Goal: Task Accomplishment & Management: Manage account settings

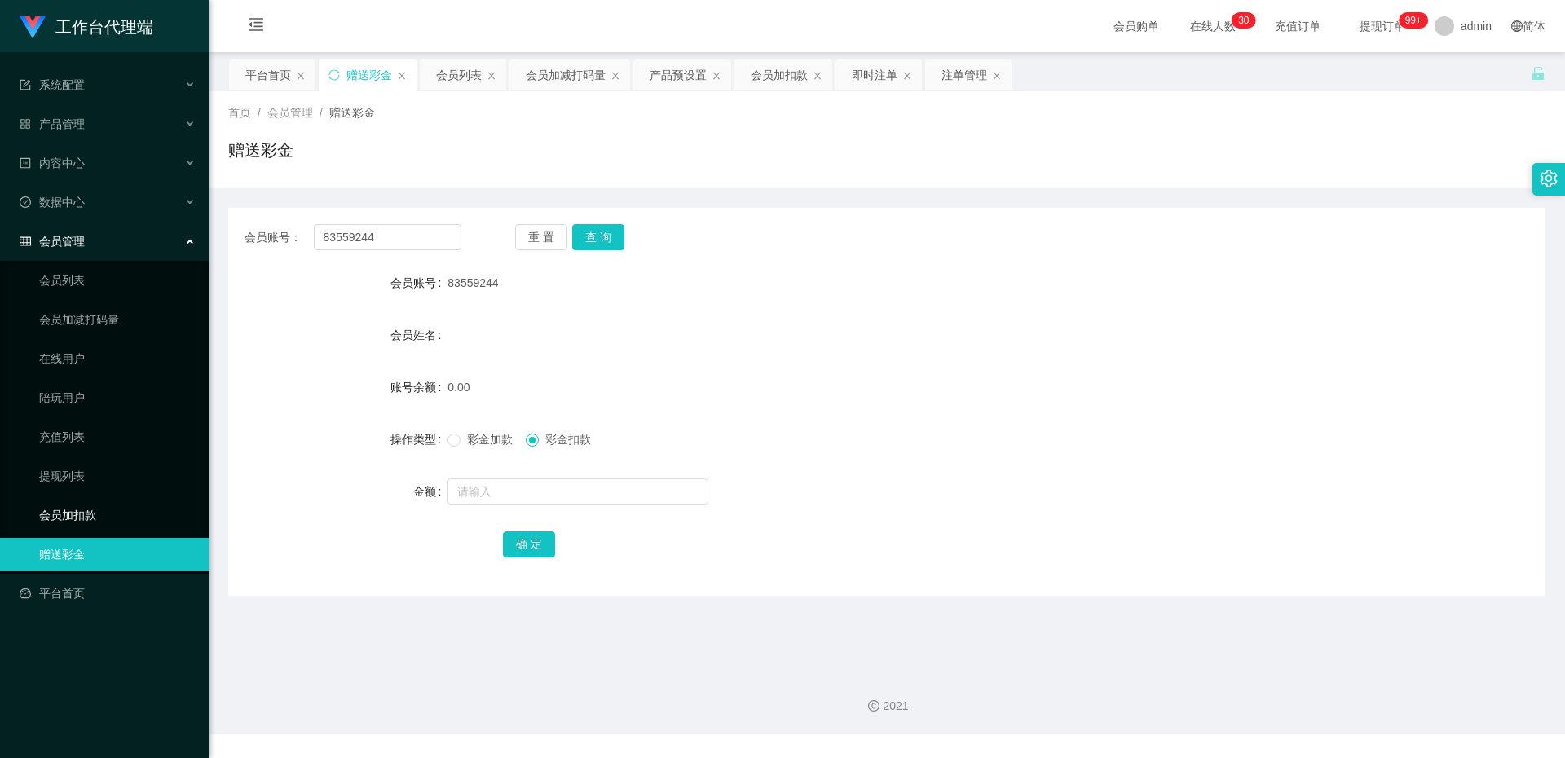
click at [84, 512] on link "会员加扣款" at bounding box center [117, 515] width 157 height 33
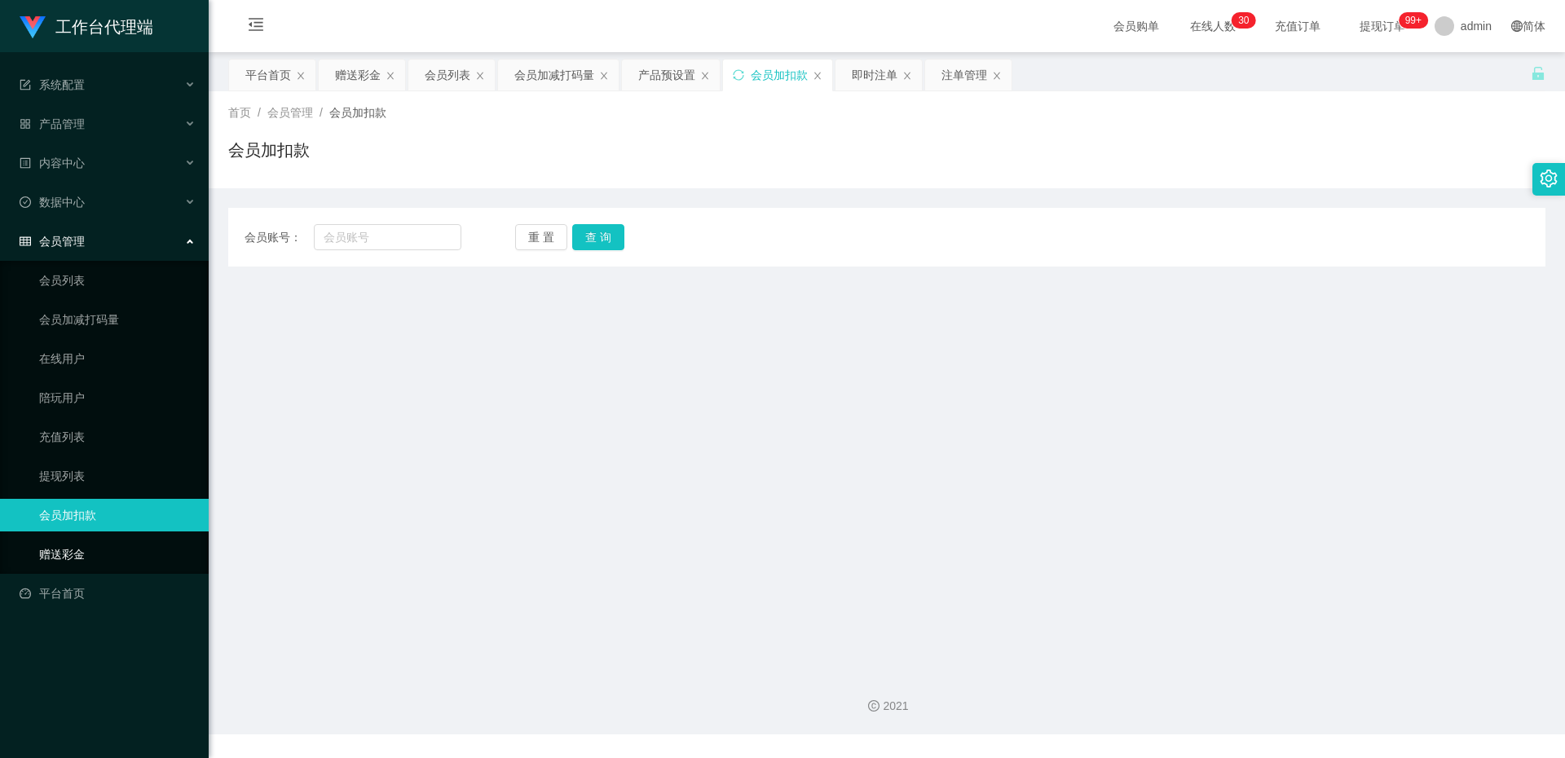
click at [82, 547] on link "赠送彩金" at bounding box center [117, 554] width 157 height 33
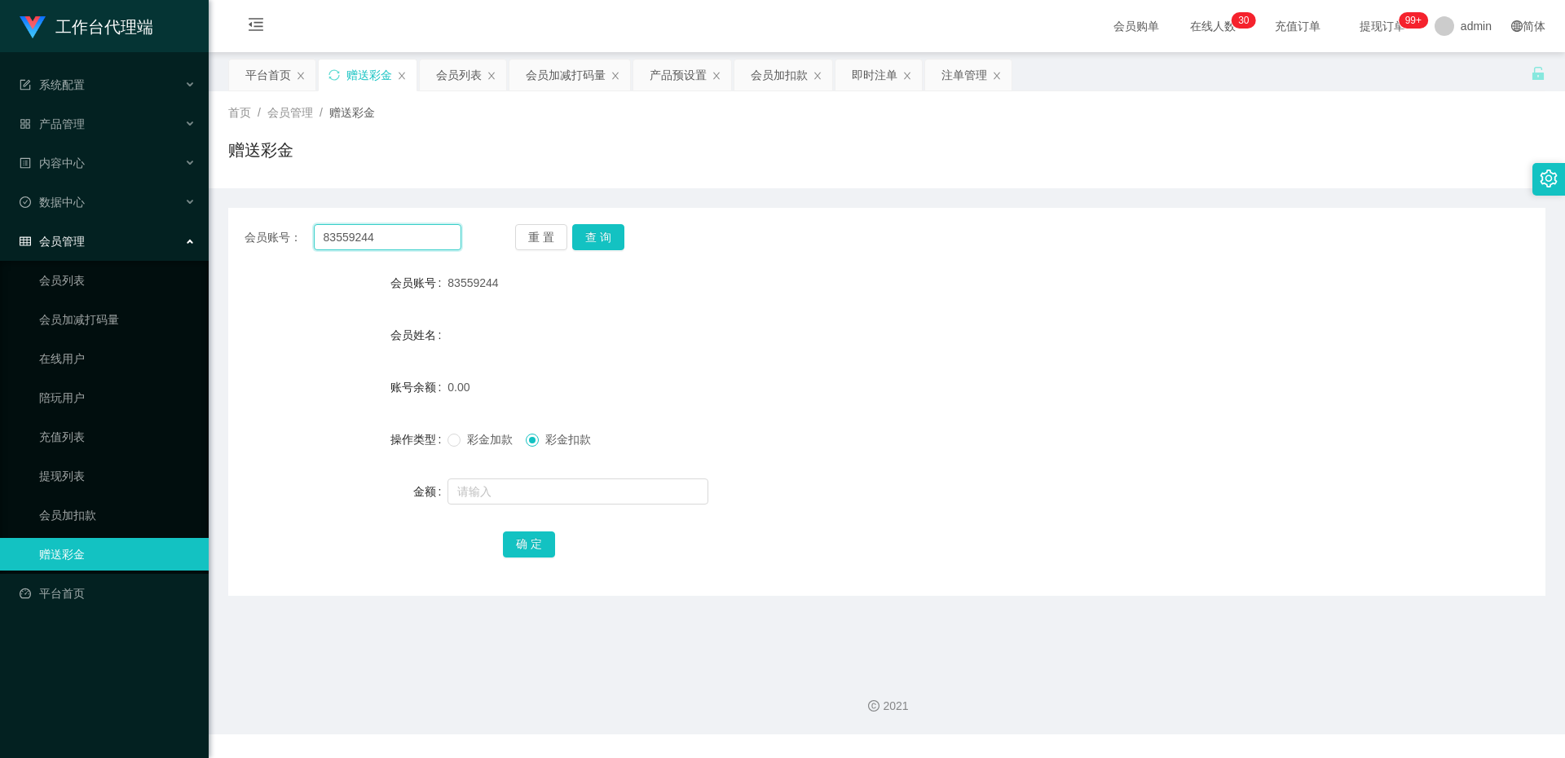
drag, startPoint x: 391, startPoint y: 242, endPoint x: 197, endPoint y: 238, distance: 194.1
click at [197, 238] on section "工作台代理端 系统配置 产品管理 产品列表 产品预设置 开奖记录 注单管理 即时注单 内容中心 数据中心 会员管理 会员列表 会员加减打码量 在线用户 陪玩用…" at bounding box center [782, 367] width 1565 height 735
paste input "wuzhong"
type input "wuzhong"
drag, startPoint x: 590, startPoint y: 240, endPoint x: 603, endPoint y: 273, distance: 35.1
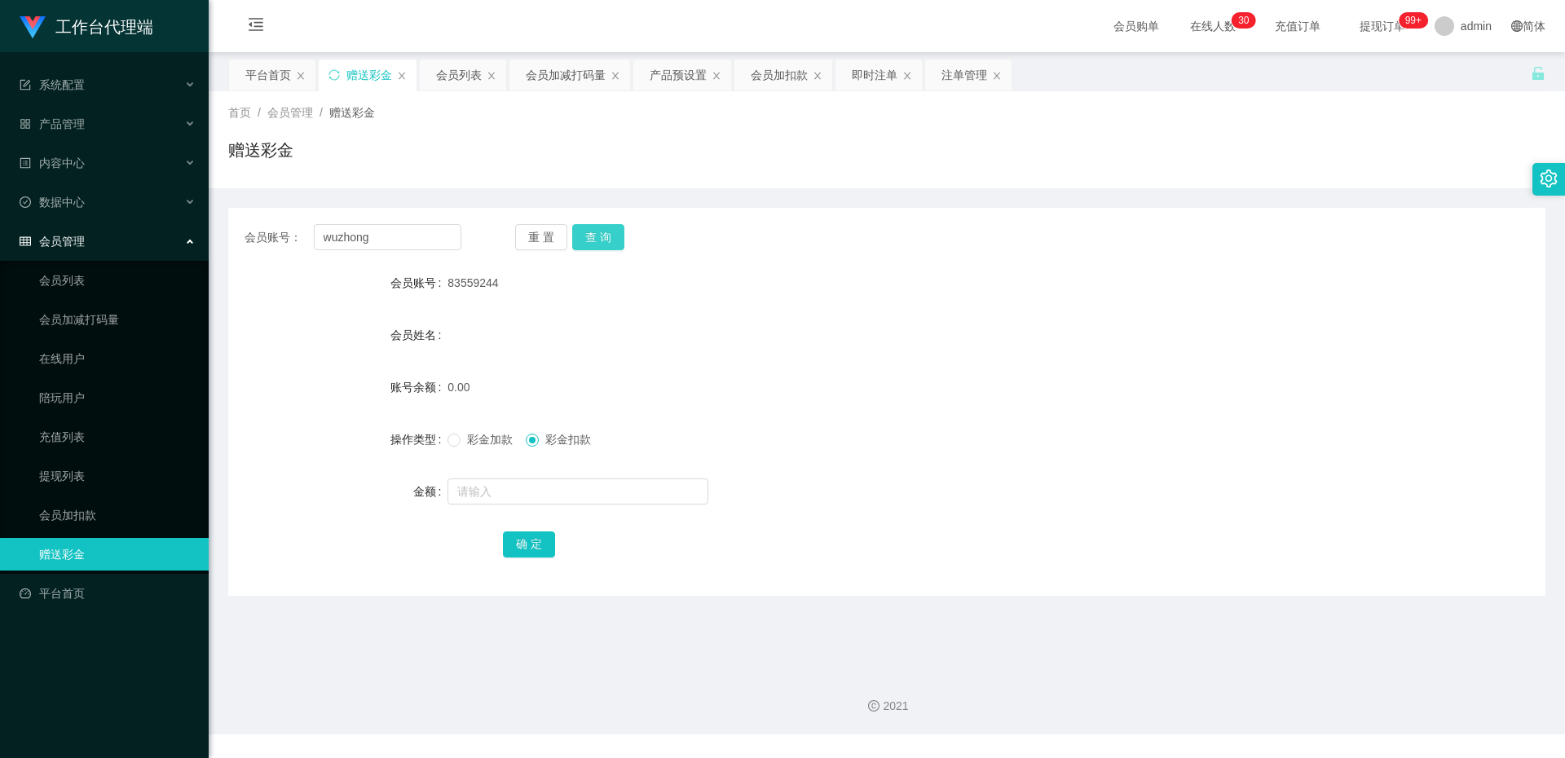
click at [590, 240] on button "查 询" at bounding box center [598, 237] width 52 height 26
click at [517, 483] on input "text" at bounding box center [578, 492] width 261 height 26
click at [458, 442] on span at bounding box center [454, 440] width 13 height 13
click at [474, 484] on input "text" at bounding box center [578, 492] width 261 height 26
type input "100"
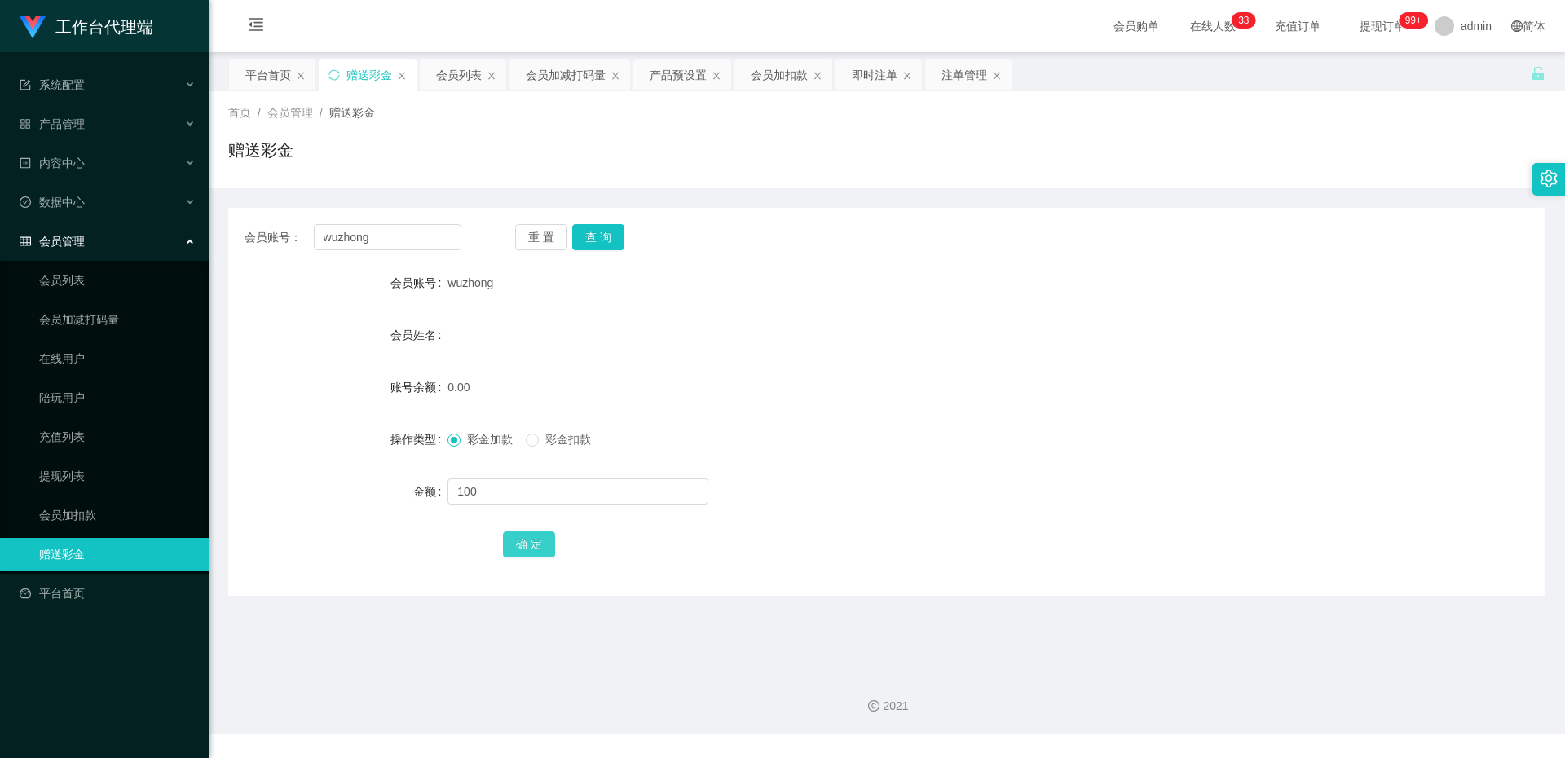
drag, startPoint x: 544, startPoint y: 555, endPoint x: 522, endPoint y: 545, distance: 24.4
click at [544, 555] on button "确 定" at bounding box center [529, 545] width 52 height 26
click at [581, 234] on button "查 询" at bounding box center [598, 237] width 52 height 26
click at [92, 123] on div "产品管理" at bounding box center [104, 124] width 209 height 33
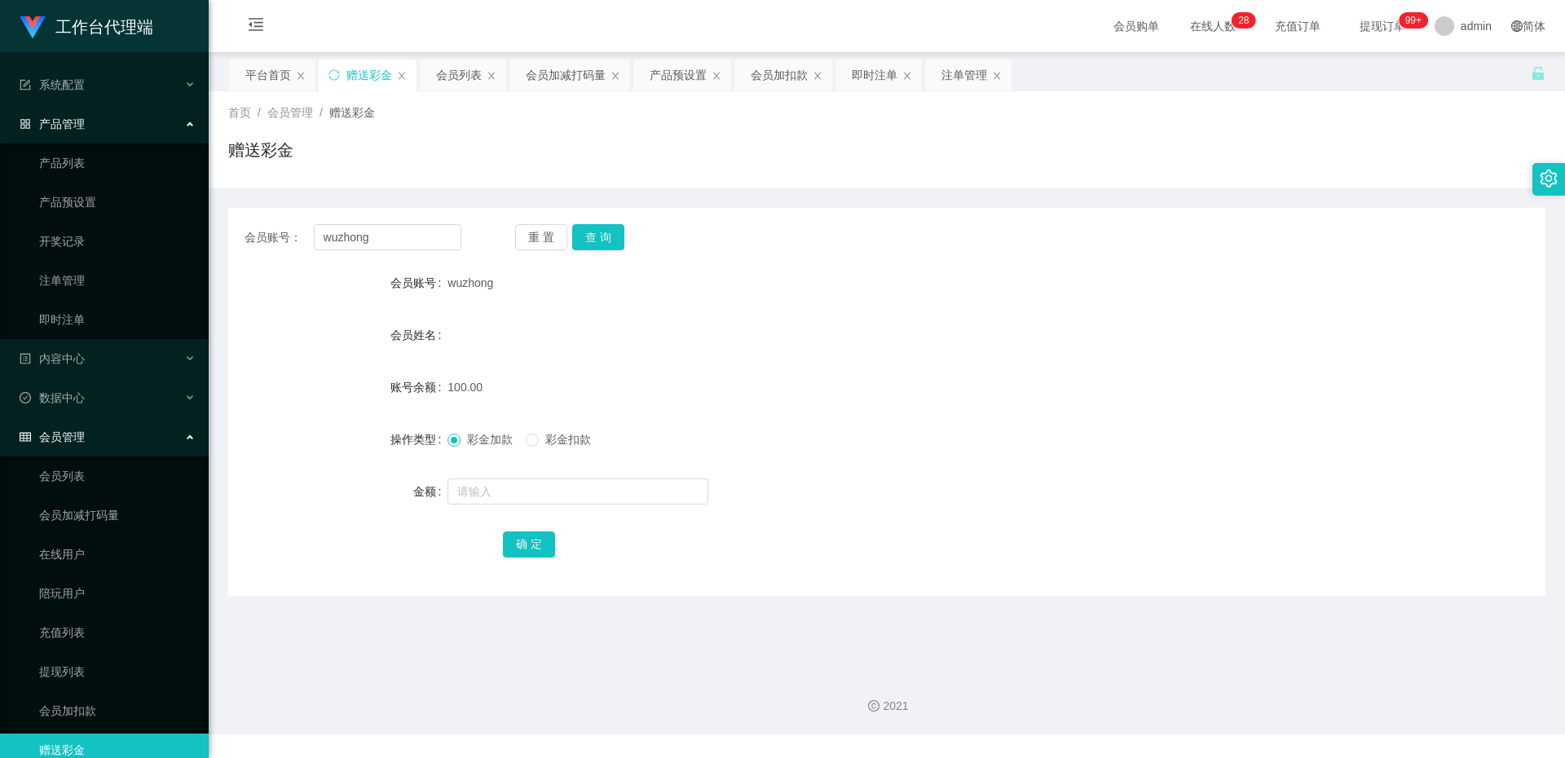
click at [108, 183] on ul "产品列表 产品预设置 开奖记录 注单管理 即时注单" at bounding box center [104, 241] width 209 height 196
click at [122, 170] on link "产品列表" at bounding box center [117, 163] width 157 height 33
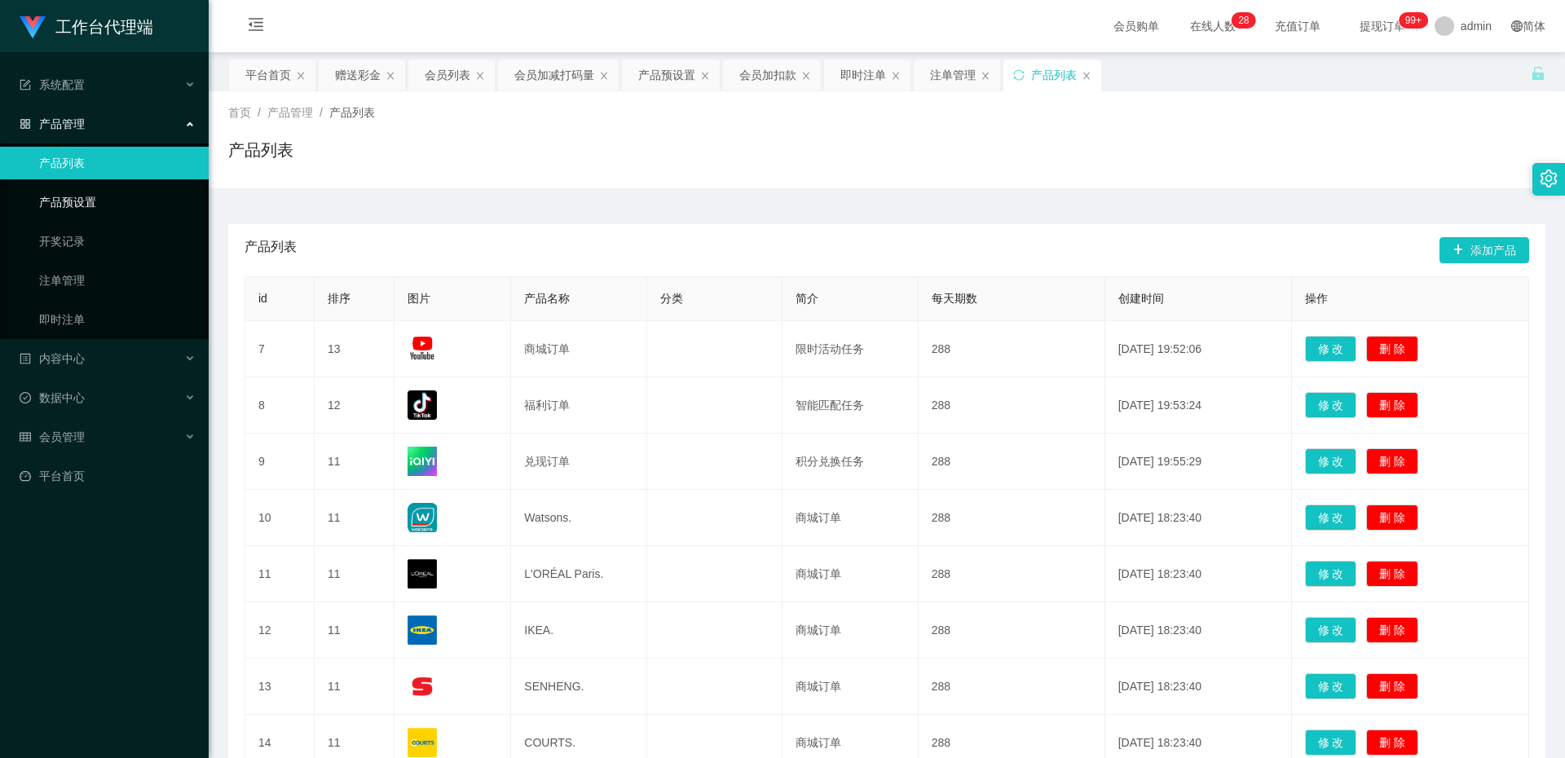
click at [117, 196] on link "产品预设置" at bounding box center [117, 202] width 157 height 33
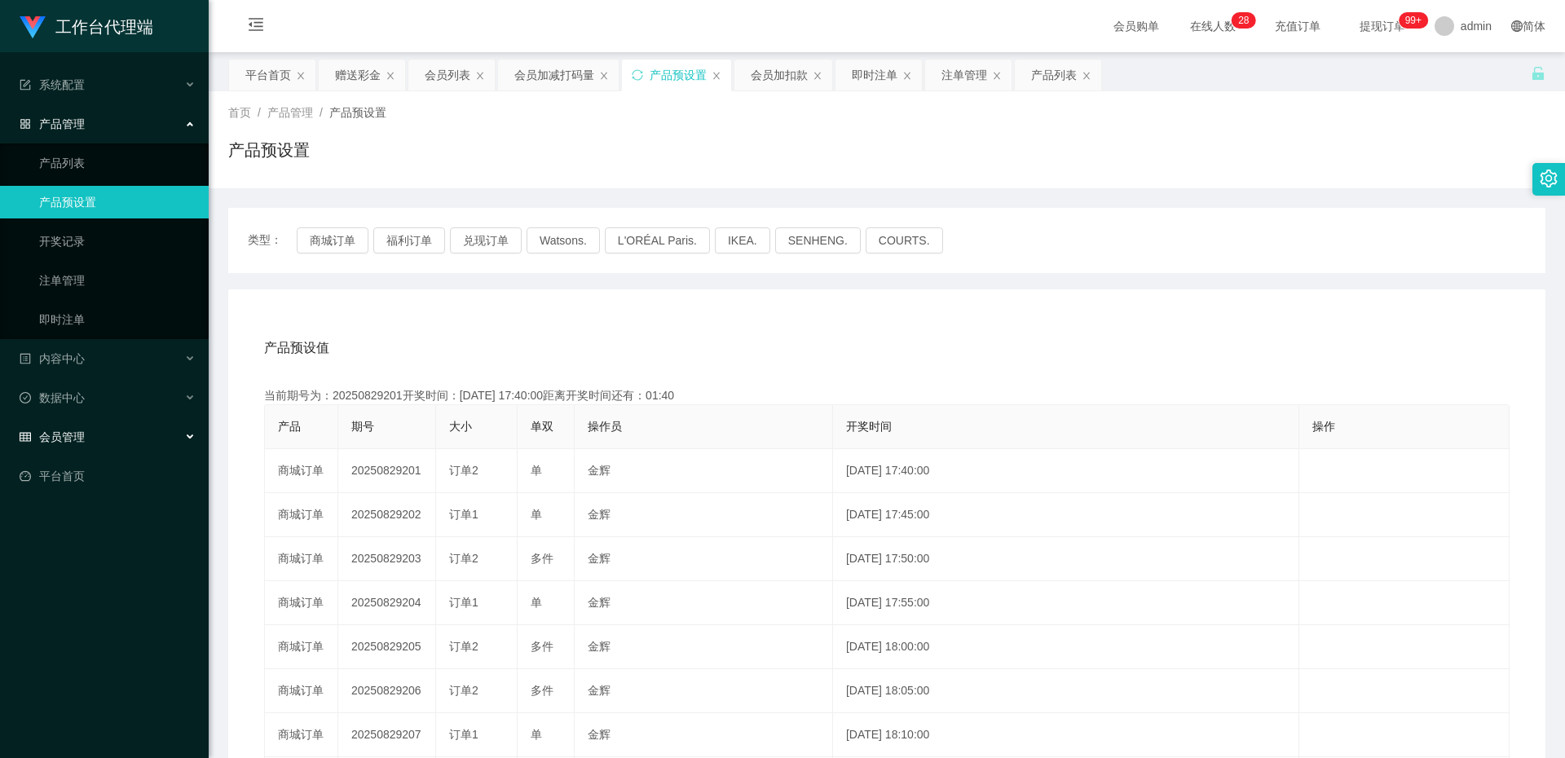
click at [99, 435] on div "会员管理" at bounding box center [104, 437] width 209 height 33
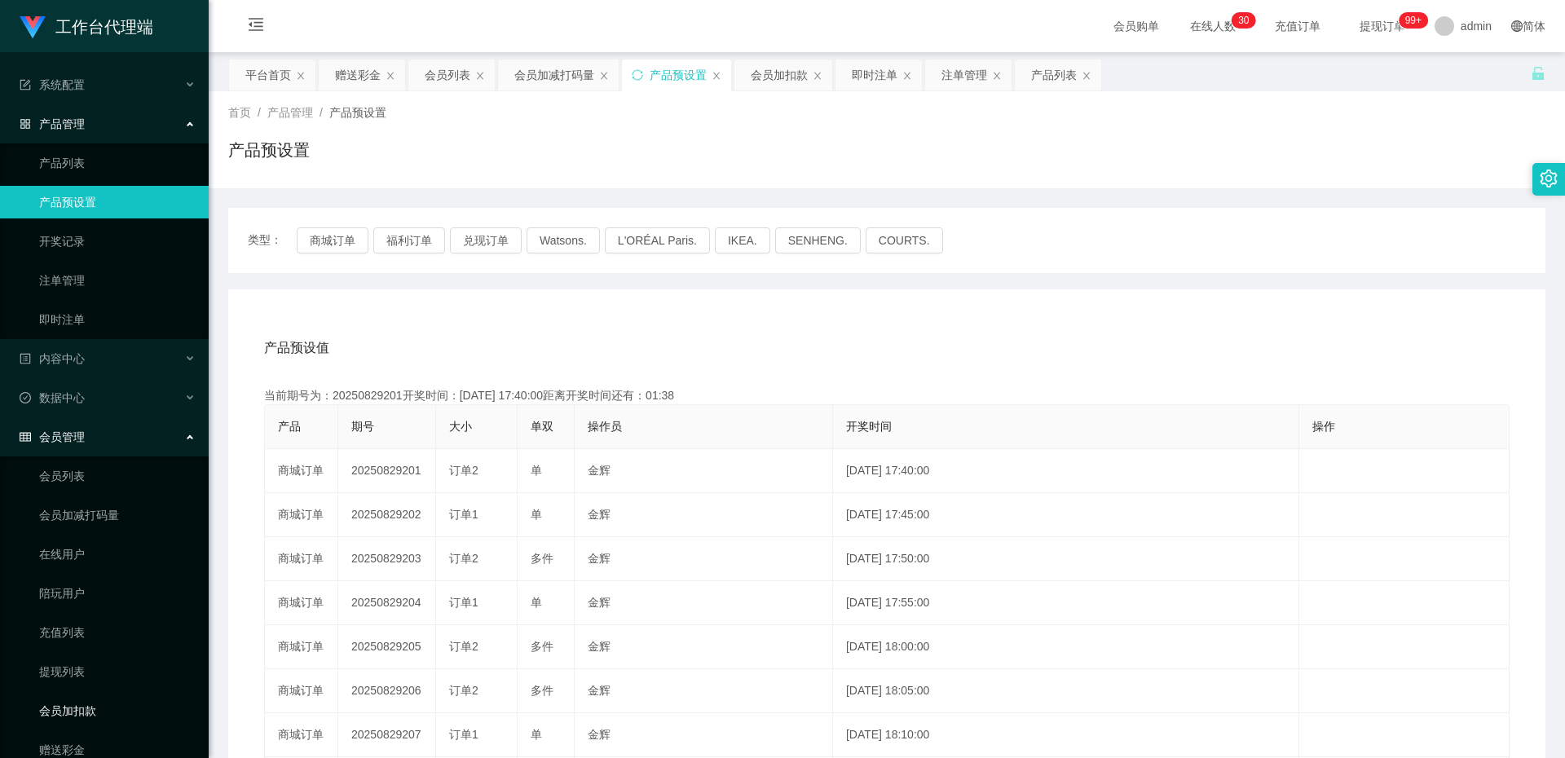
scroll to position [64, 0]
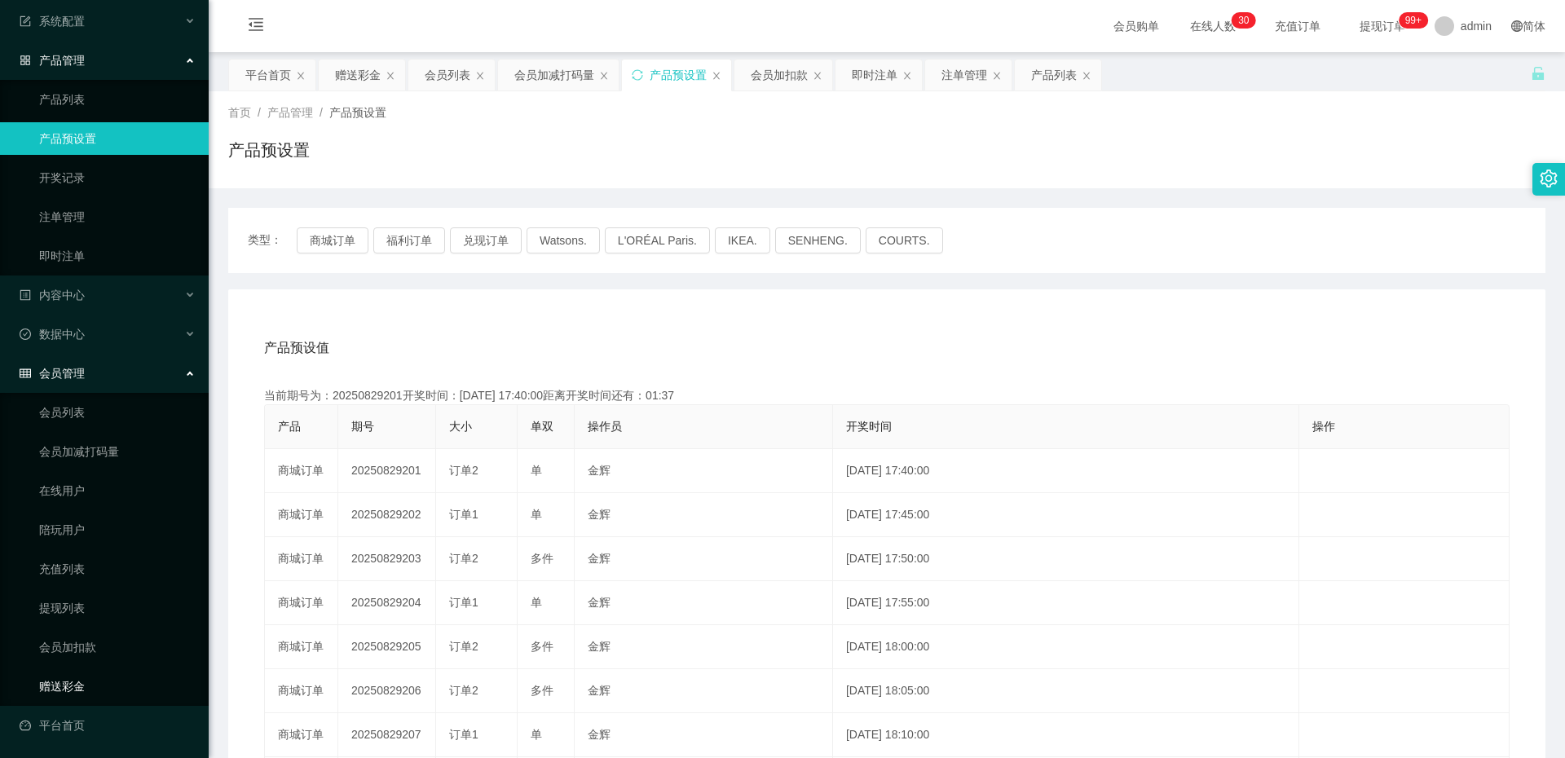
click at [112, 686] on link "赠送彩金" at bounding box center [117, 686] width 157 height 33
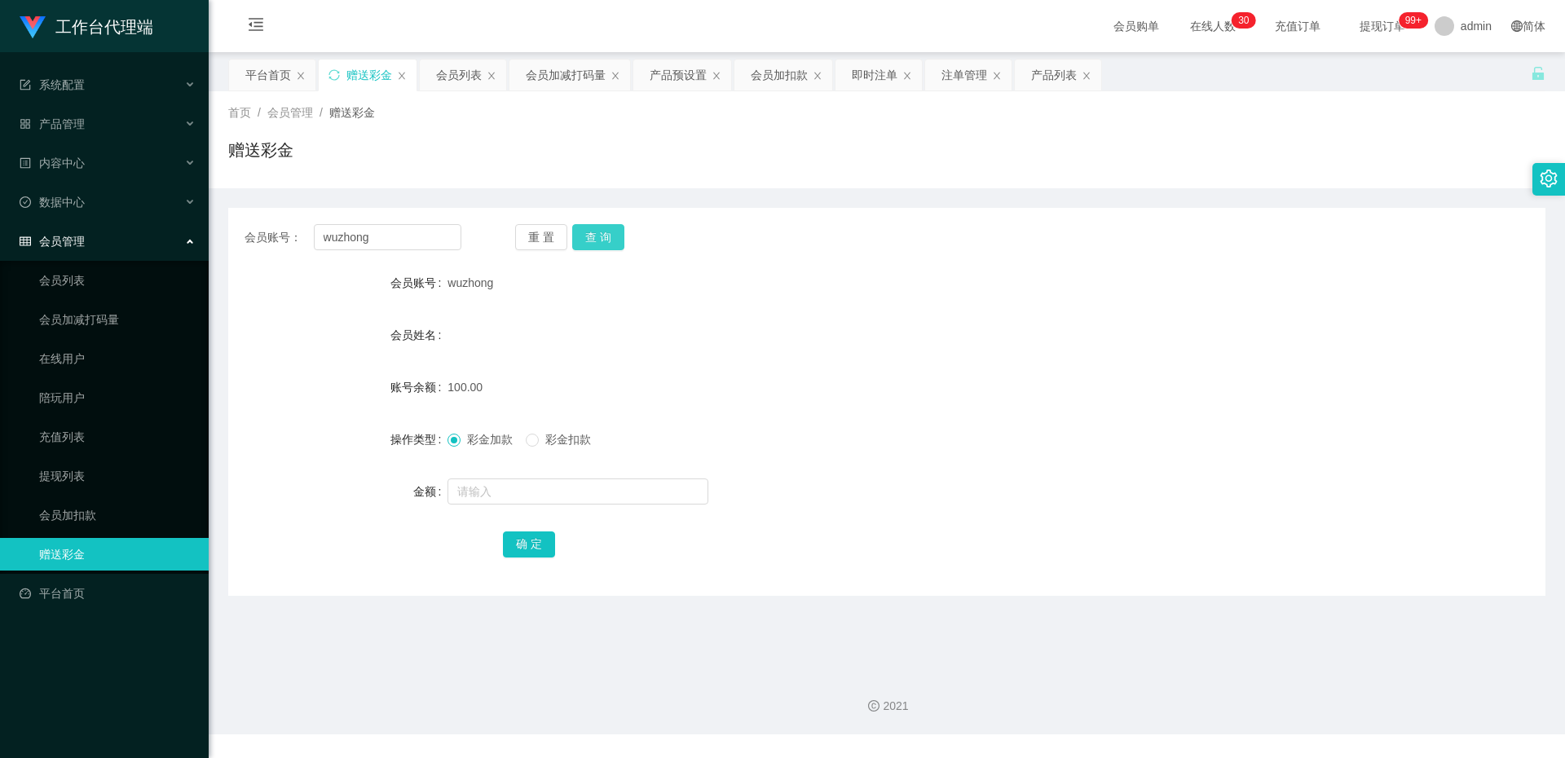
click at [581, 244] on button "查 询" at bounding box center [598, 237] width 52 height 26
click at [599, 240] on button "查 询" at bounding box center [598, 237] width 52 height 26
click at [602, 234] on button "查 询" at bounding box center [598, 237] width 52 height 26
click at [552, 455] on div "彩金加款 彩金扣款" at bounding box center [832, 439] width 769 height 33
click at [545, 447] on label "彩金扣款" at bounding box center [562, 439] width 72 height 17
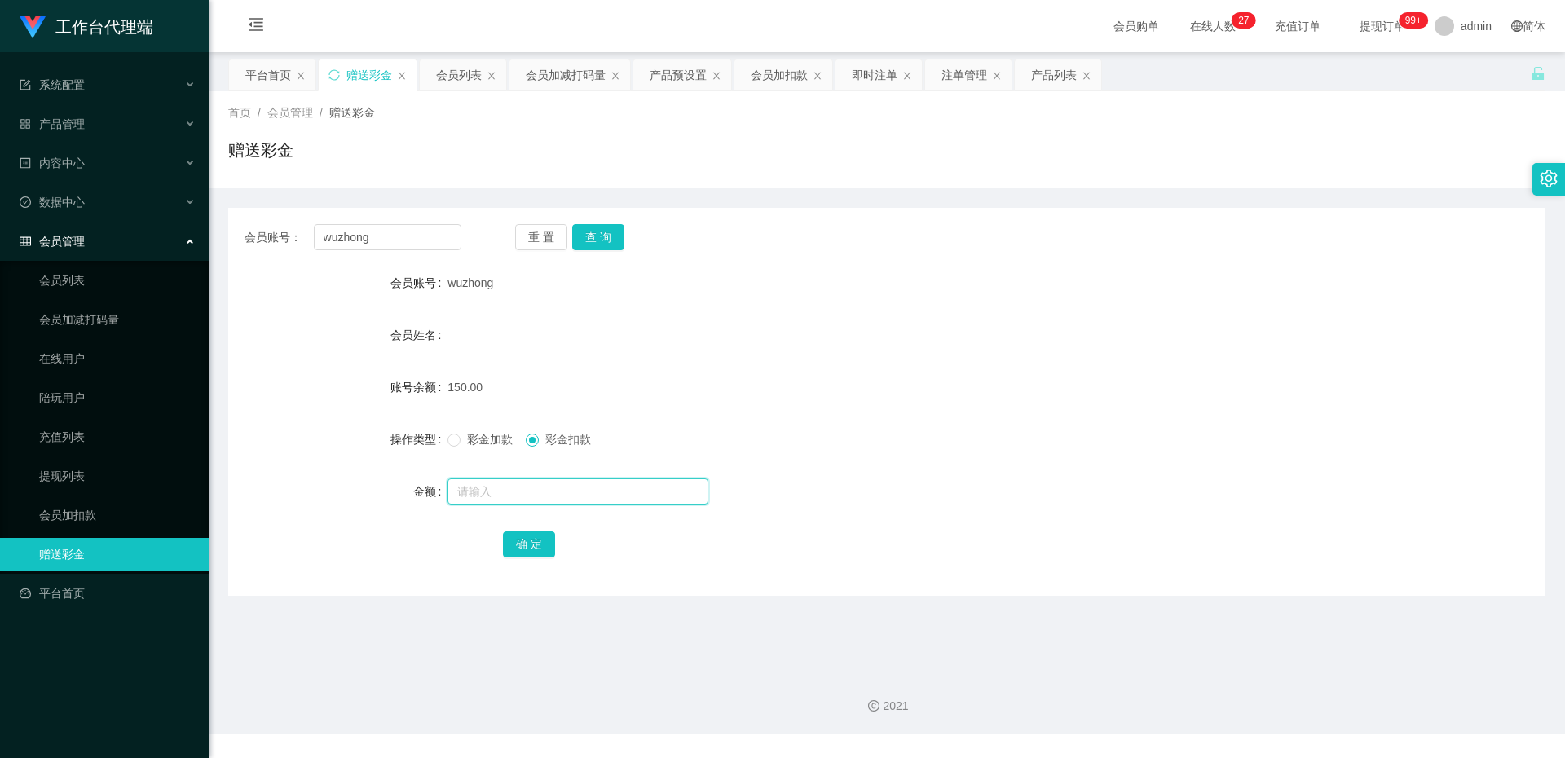
click at [539, 479] on input "text" at bounding box center [578, 492] width 261 height 26
type input "150"
click at [539, 548] on button "确 定" at bounding box center [529, 545] width 52 height 26
